Goal: Task Accomplishment & Management: Manage account settings

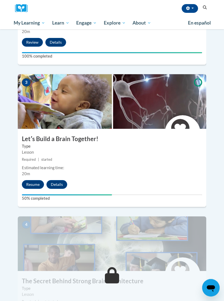
click at [31, 180] on button "Resume" at bounding box center [33, 184] width 22 height 9
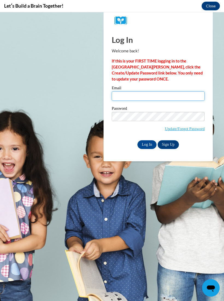
click at [122, 94] on input "Email" at bounding box center [158, 95] width 93 height 9
type input "[EMAIL_ADDRESS][DOMAIN_NAME]"
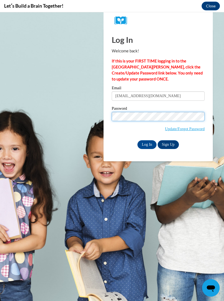
click at [145, 143] on input "Log In" at bounding box center [146, 144] width 19 height 9
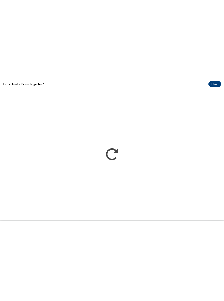
scroll to position [380, 0]
